Goal: Task Accomplishment & Management: Manage account settings

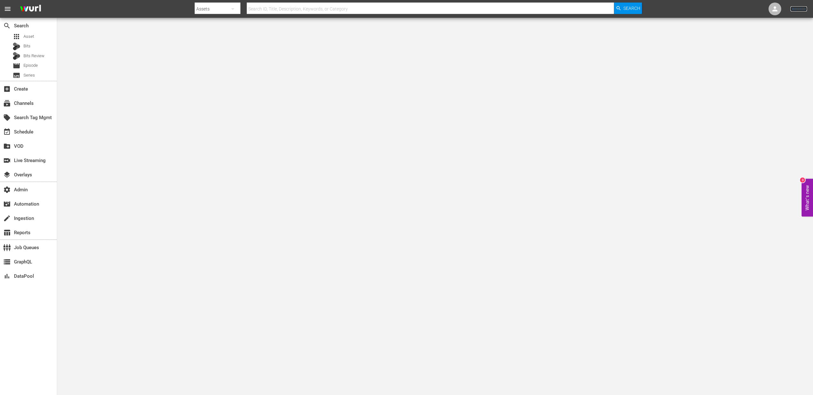
click at [798, 11] on link "Sign Out" at bounding box center [799, 8] width 17 height 5
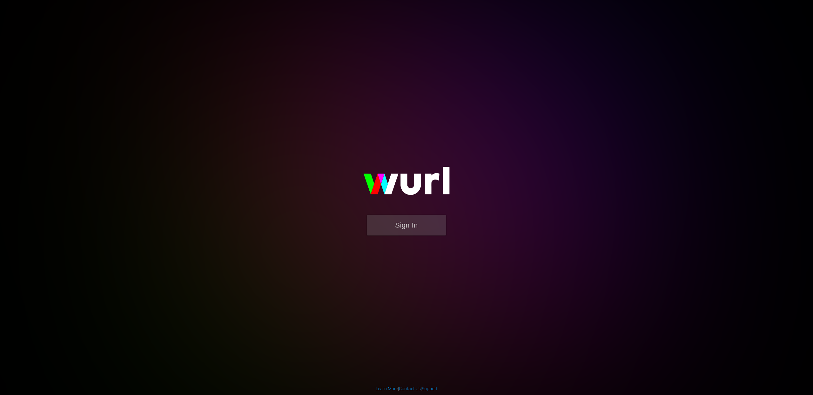
click at [405, 236] on form "Sign In" at bounding box center [406, 228] width 127 height 27
click at [404, 229] on button "Sign In" at bounding box center [406, 225] width 79 height 21
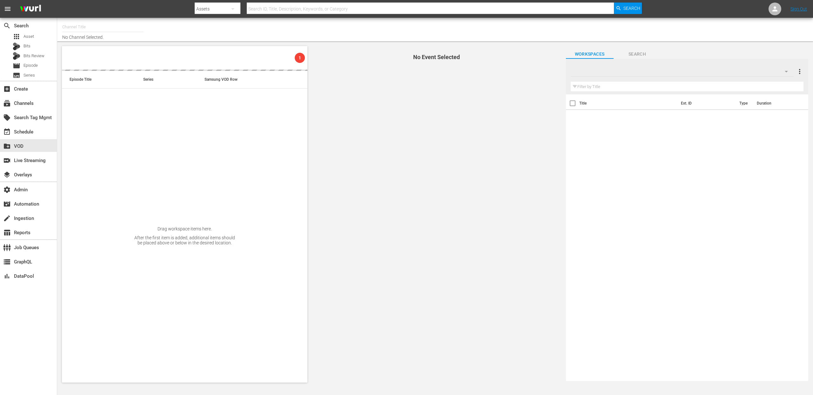
type input "Stars in Gefahr (2061)"
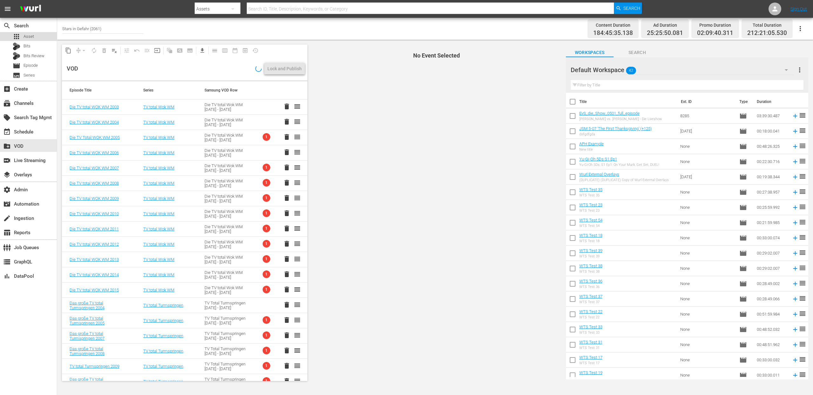
click at [29, 36] on span "Asset" at bounding box center [29, 36] width 10 height 6
